Goal: Task Accomplishment & Management: Use online tool/utility

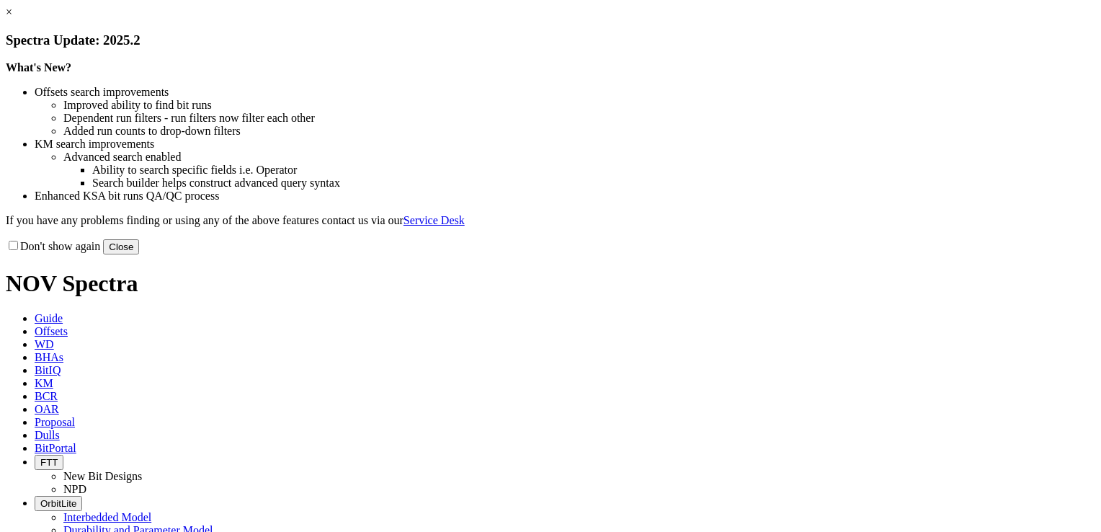
select select "Cutter"
click at [855, 254] on div "Don't show again Close" at bounding box center [551, 247] width 1090 height 16
click at [139, 254] on button "Close" at bounding box center [121, 246] width 36 height 15
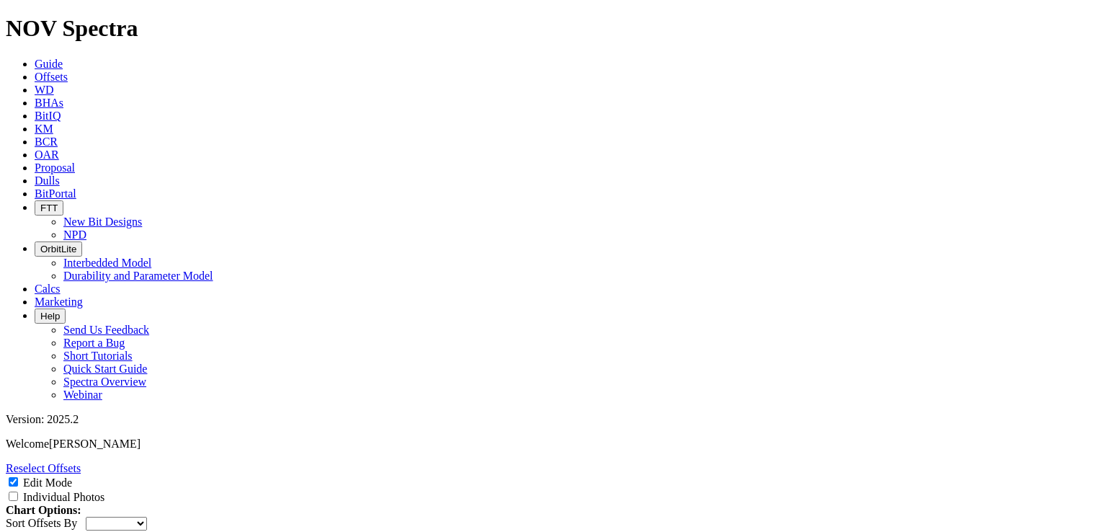
scroll to position [829, 0]
type input "16"
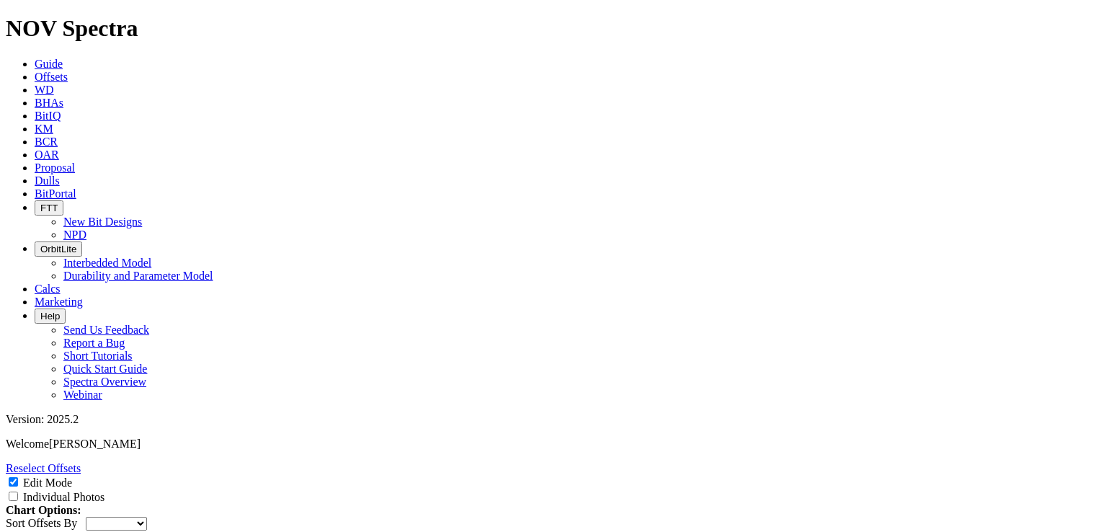
paste input "6.6"
type input "6.625"
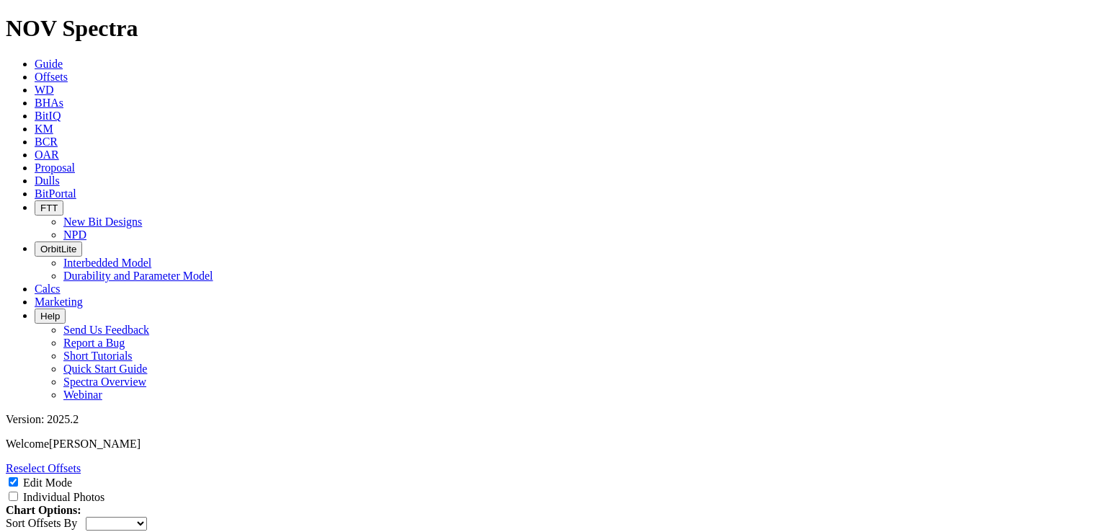
paste input "6.6"
type input "6.625"
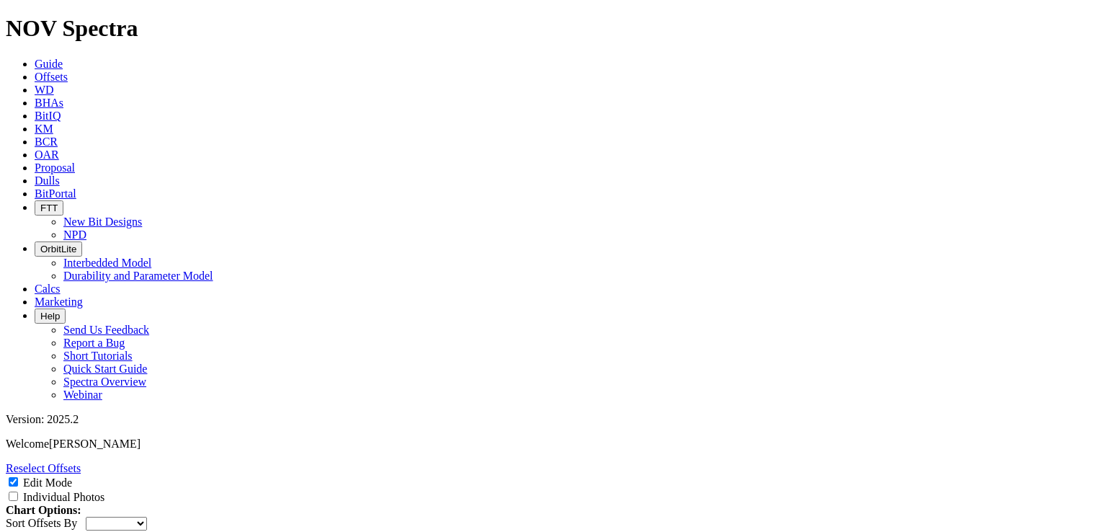
paste input "6.6"
type input "6.625"
paste input "6.6"
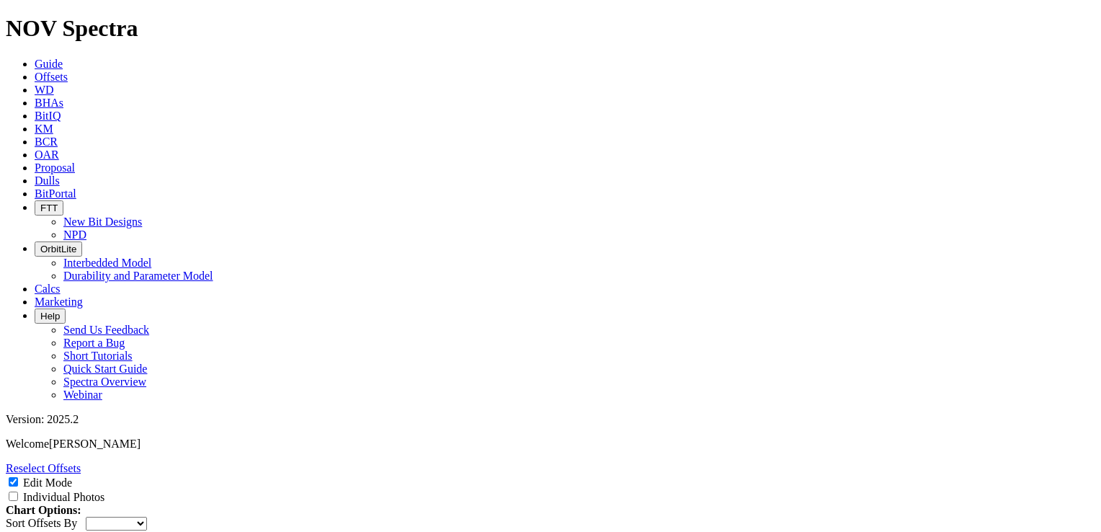
type input "6.625"
type input "5.5"
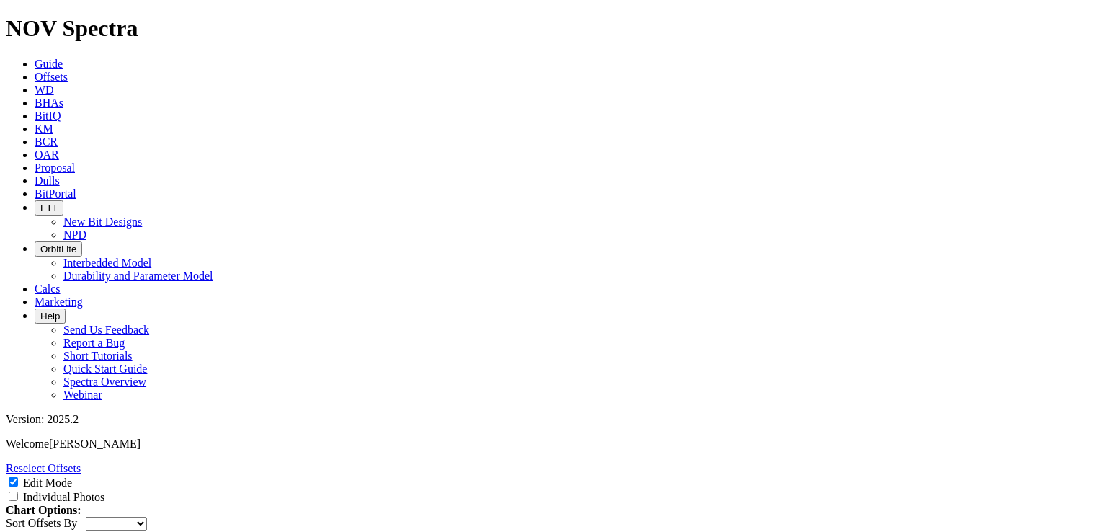
type input "5.5"
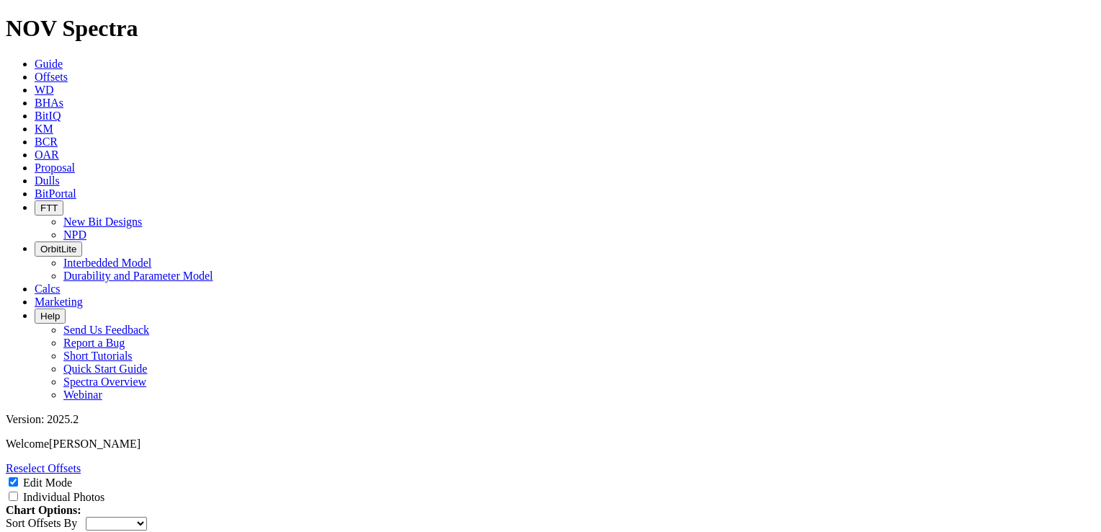
paste input "5."
type input "5.5"
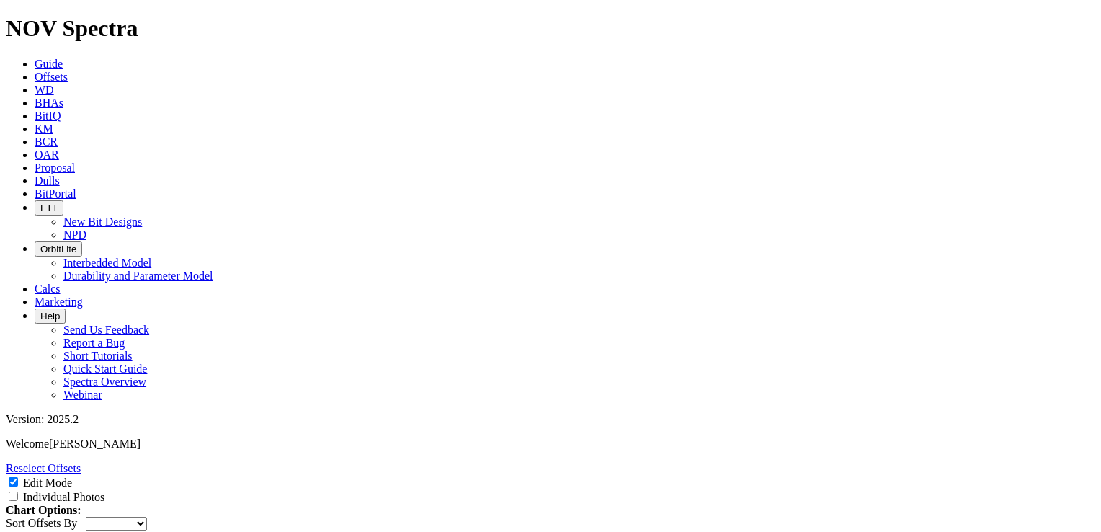
paste input "5."
type input "5.5"
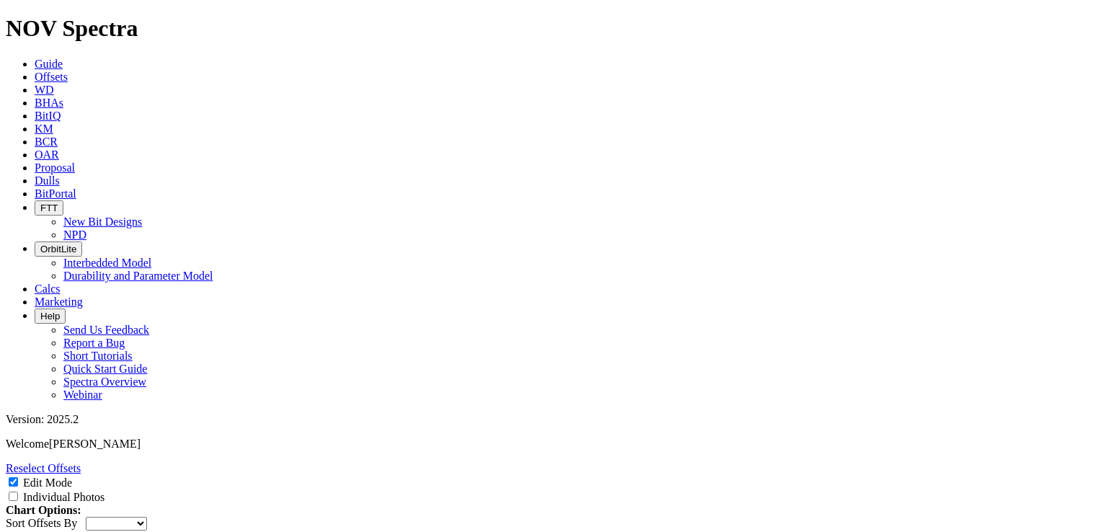
paste input "5."
type input "5.5"
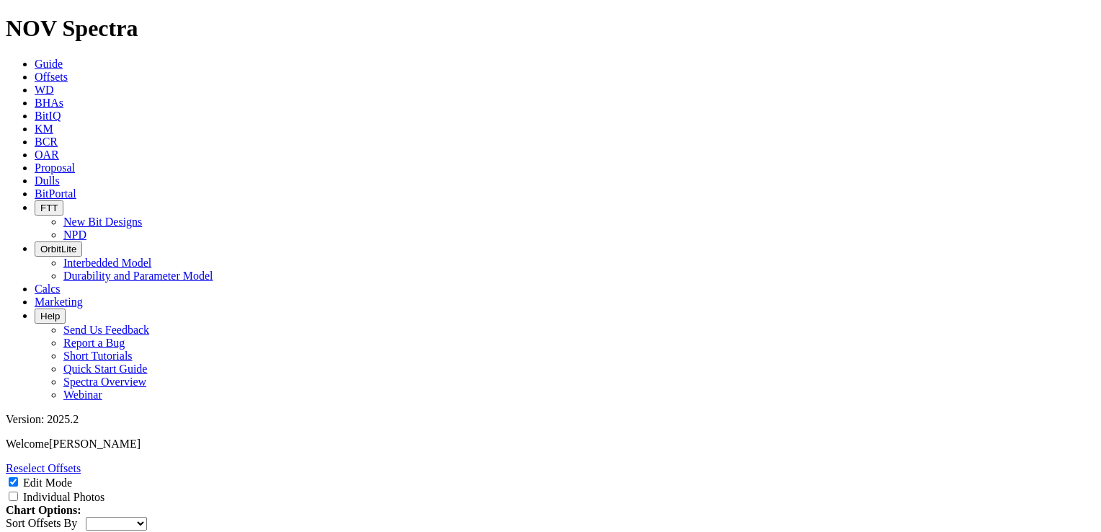
paste input "5."
type input "5.5"
